Goal: Task Accomplishment & Management: Manage account settings

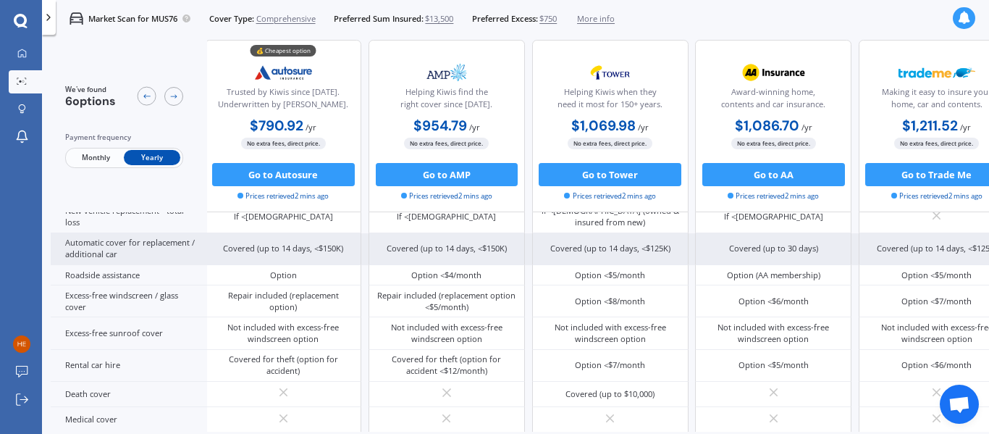
scroll to position [460, 2]
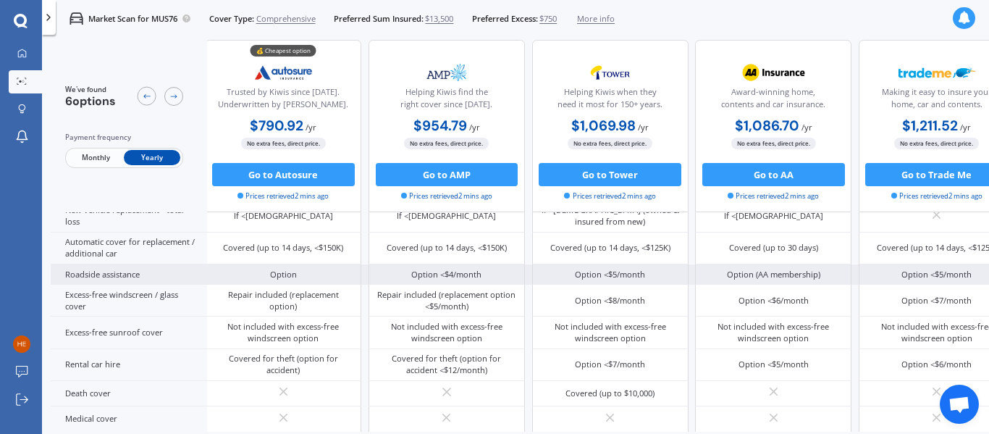
click at [435, 282] on div "Option <$4/month" at bounding box center [447, 274] width 156 height 20
click at [456, 279] on div "Option <$4/month" at bounding box center [446, 275] width 70 height 12
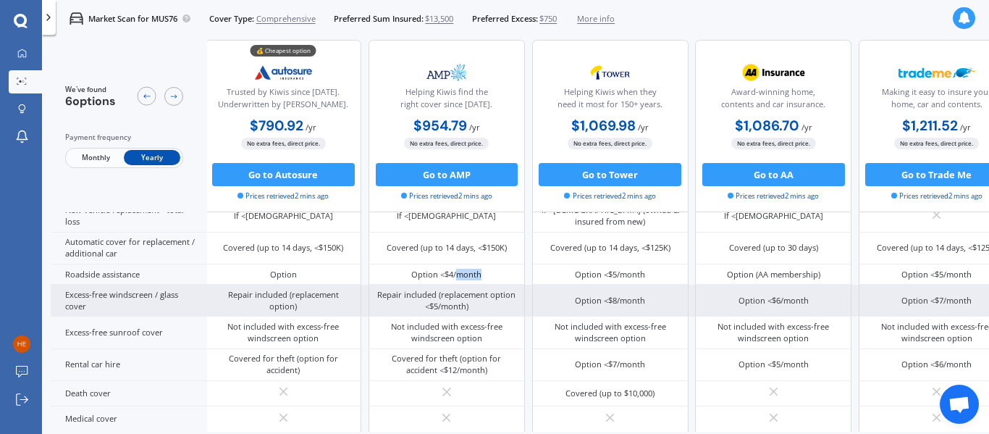
click at [75, 292] on div "Excess-free windscreen / glass cover" at bounding box center [129, 301] width 156 height 32
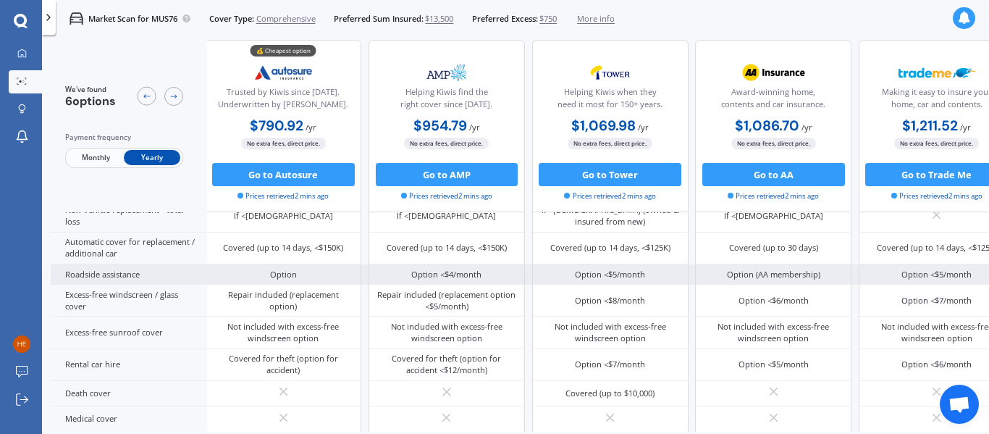
click at [117, 272] on div "Roadside assistance" at bounding box center [129, 274] width 156 height 20
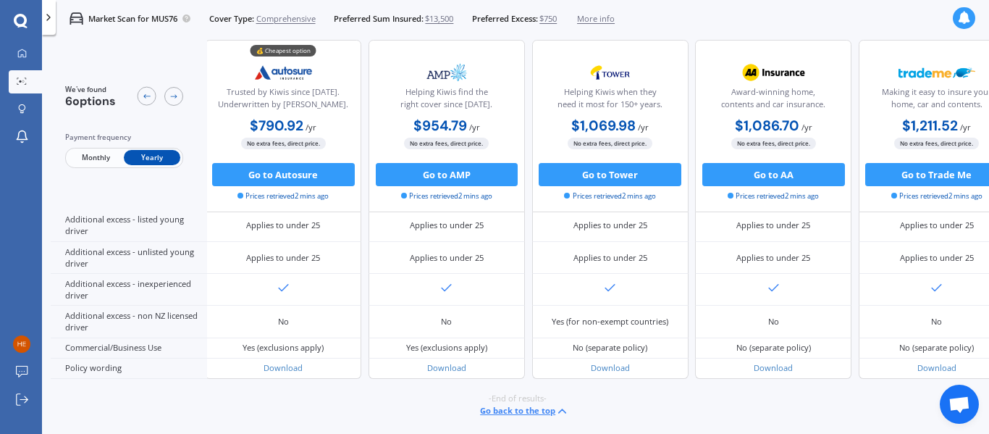
scroll to position [772, 2]
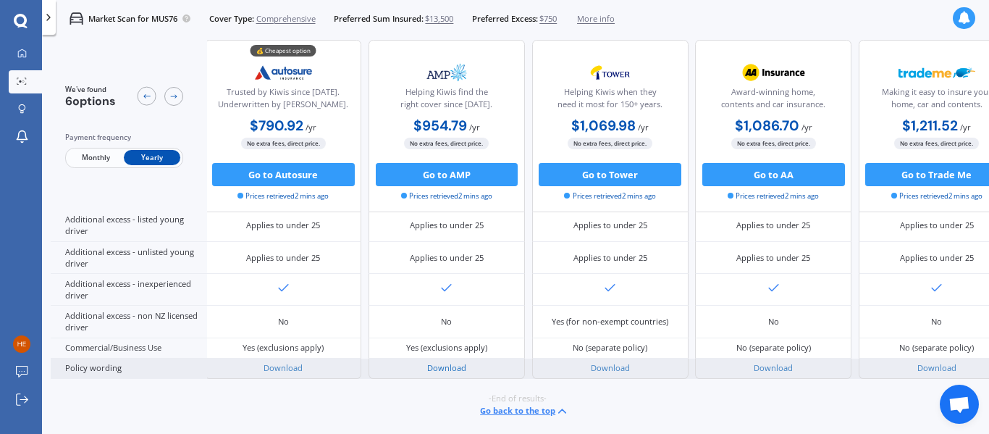
click at [445, 362] on link "Download" at bounding box center [446, 367] width 39 height 11
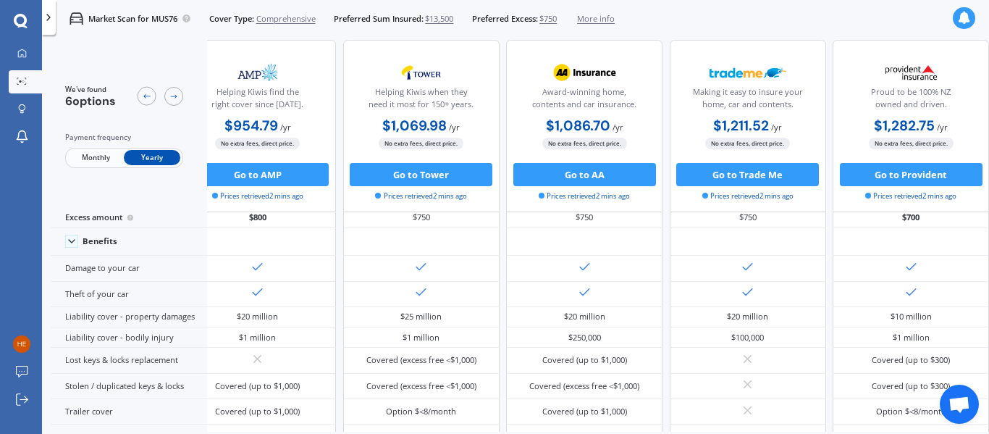
scroll to position [0, 246]
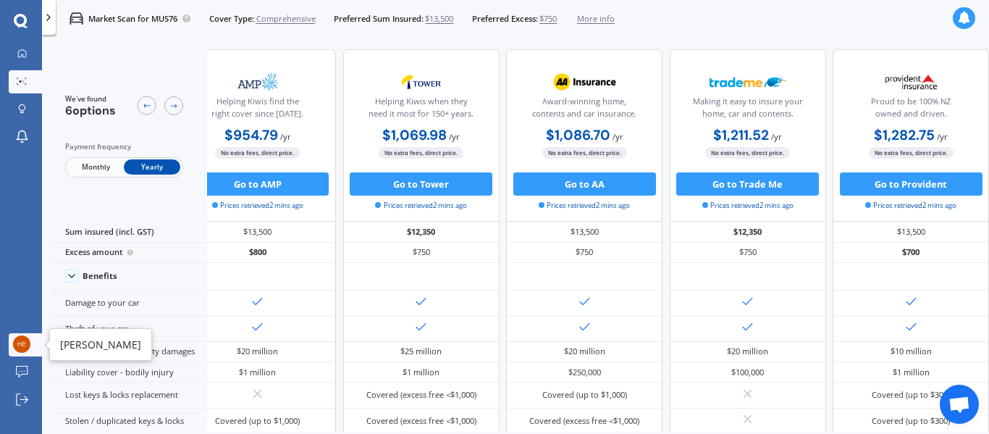
click at [28, 338] on img at bounding box center [21, 343] width 17 height 17
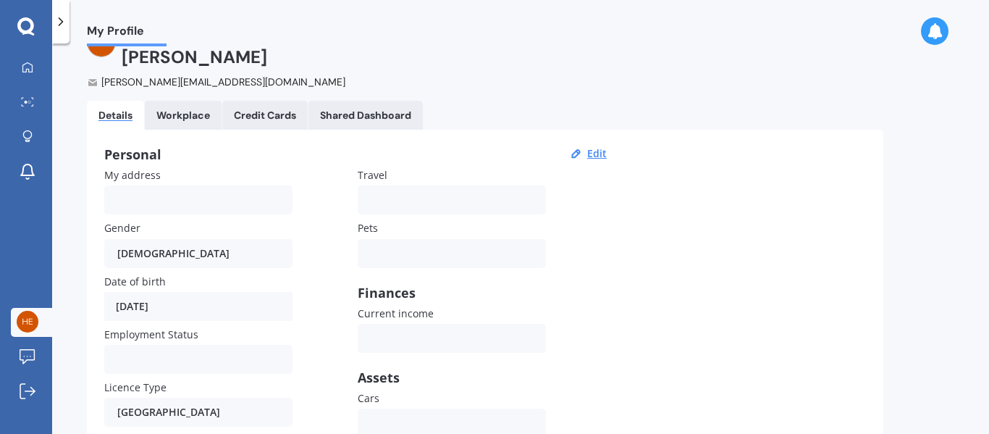
scroll to position [49, 0]
click at [65, 30] on div at bounding box center [60, 21] width 17 height 43
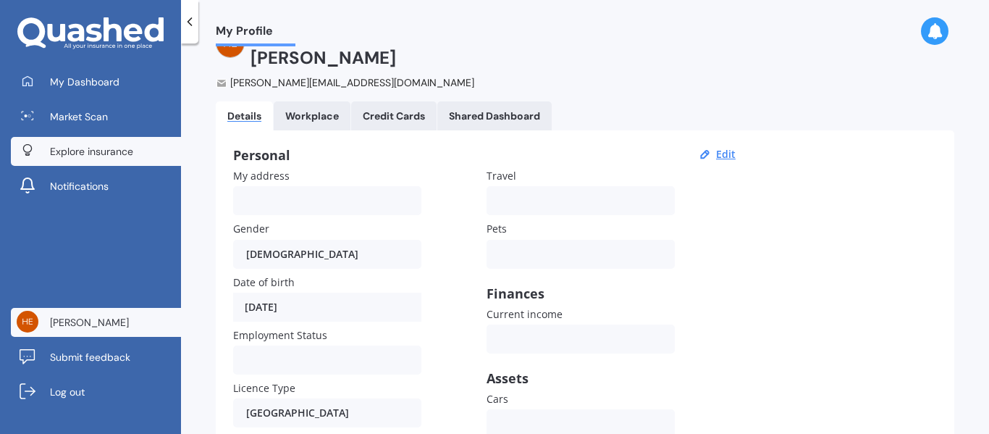
click at [92, 152] on span "Explore insurance" at bounding box center [91, 151] width 83 height 14
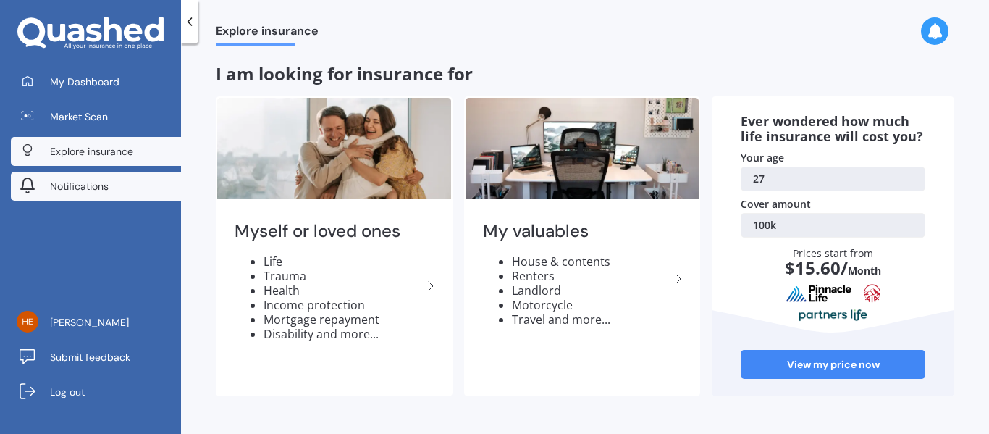
click at [79, 179] on span "Notifications" at bounding box center [79, 186] width 59 height 14
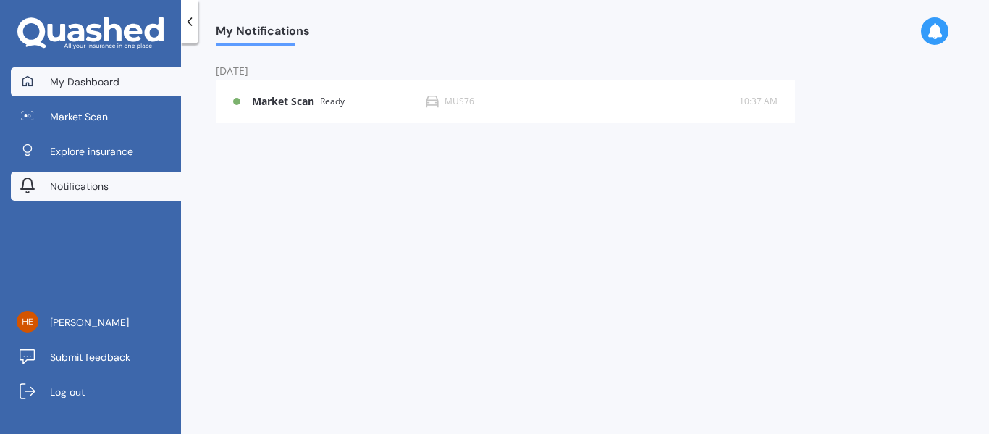
click at [102, 81] on span "My Dashboard" at bounding box center [85, 82] width 70 height 14
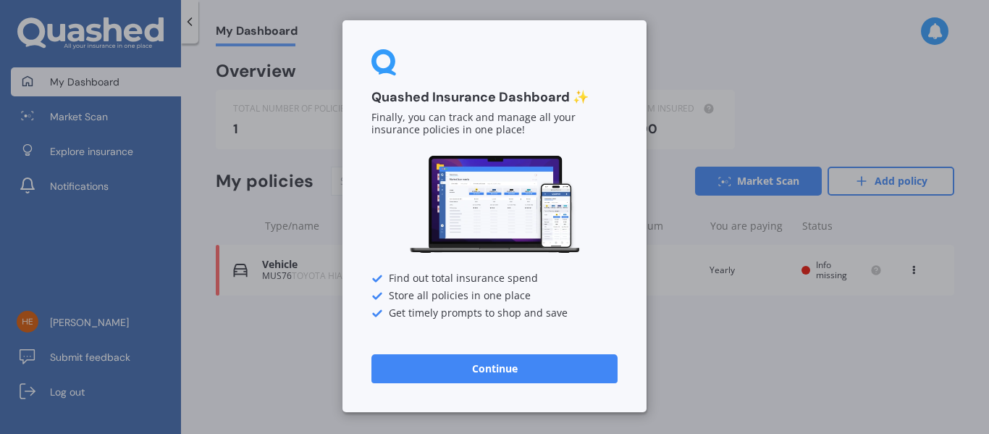
click at [450, 371] on button "Continue" at bounding box center [494, 368] width 246 height 29
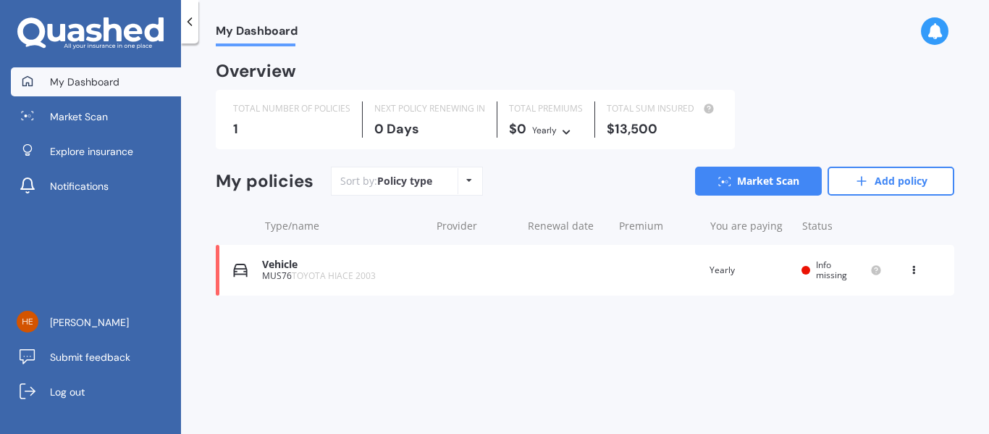
click at [447, 275] on div "Vehicle MUS76 TOYOTA HIACE 2003 Renewal date Premium You are paying Yearly Stat…" at bounding box center [585, 270] width 738 height 51
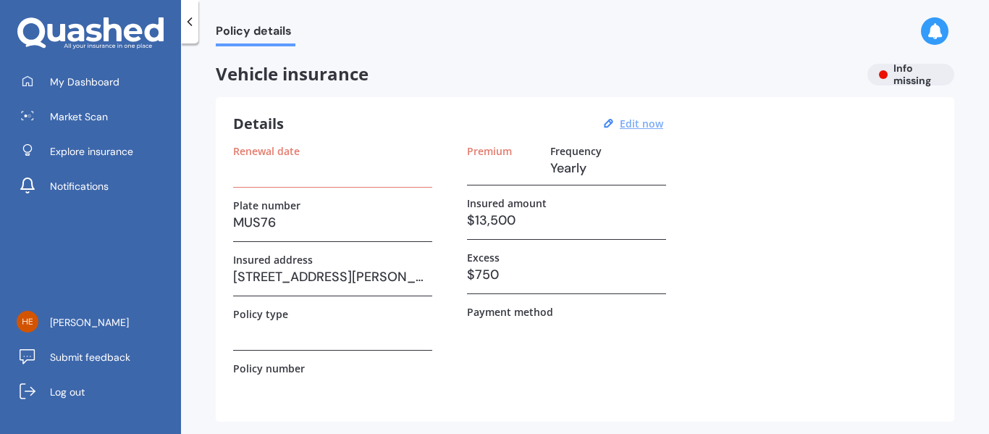
click at [640, 125] on u "Edit now" at bounding box center [641, 124] width 43 height 14
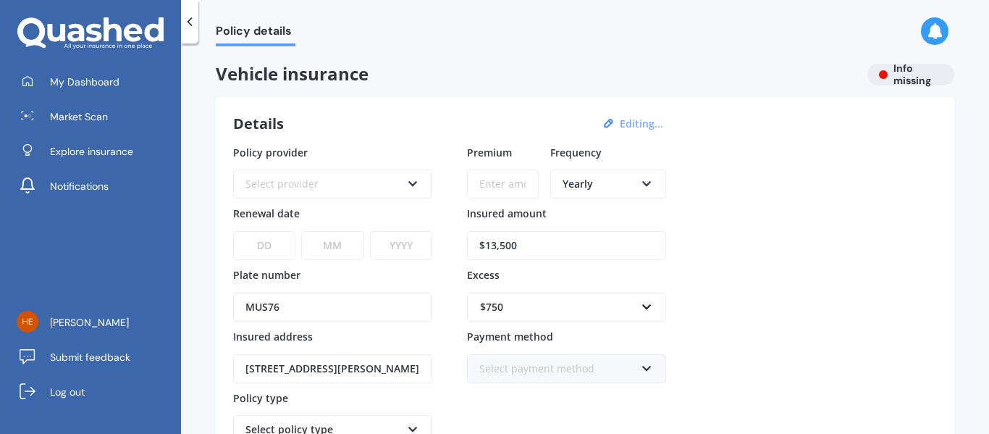
click at [187, 29] on div at bounding box center [189, 21] width 17 height 43
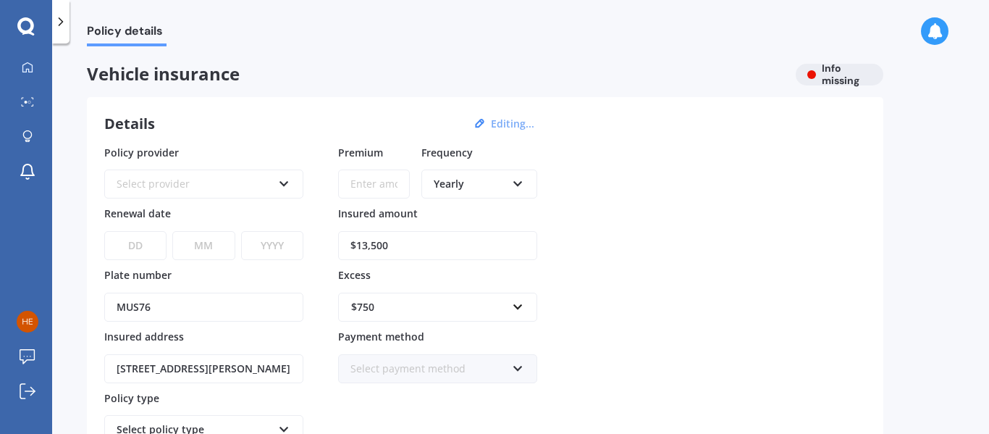
click at [32, 35] on icon at bounding box center [25, 26] width 17 height 19
